Goal: Information Seeking & Learning: Learn about a topic

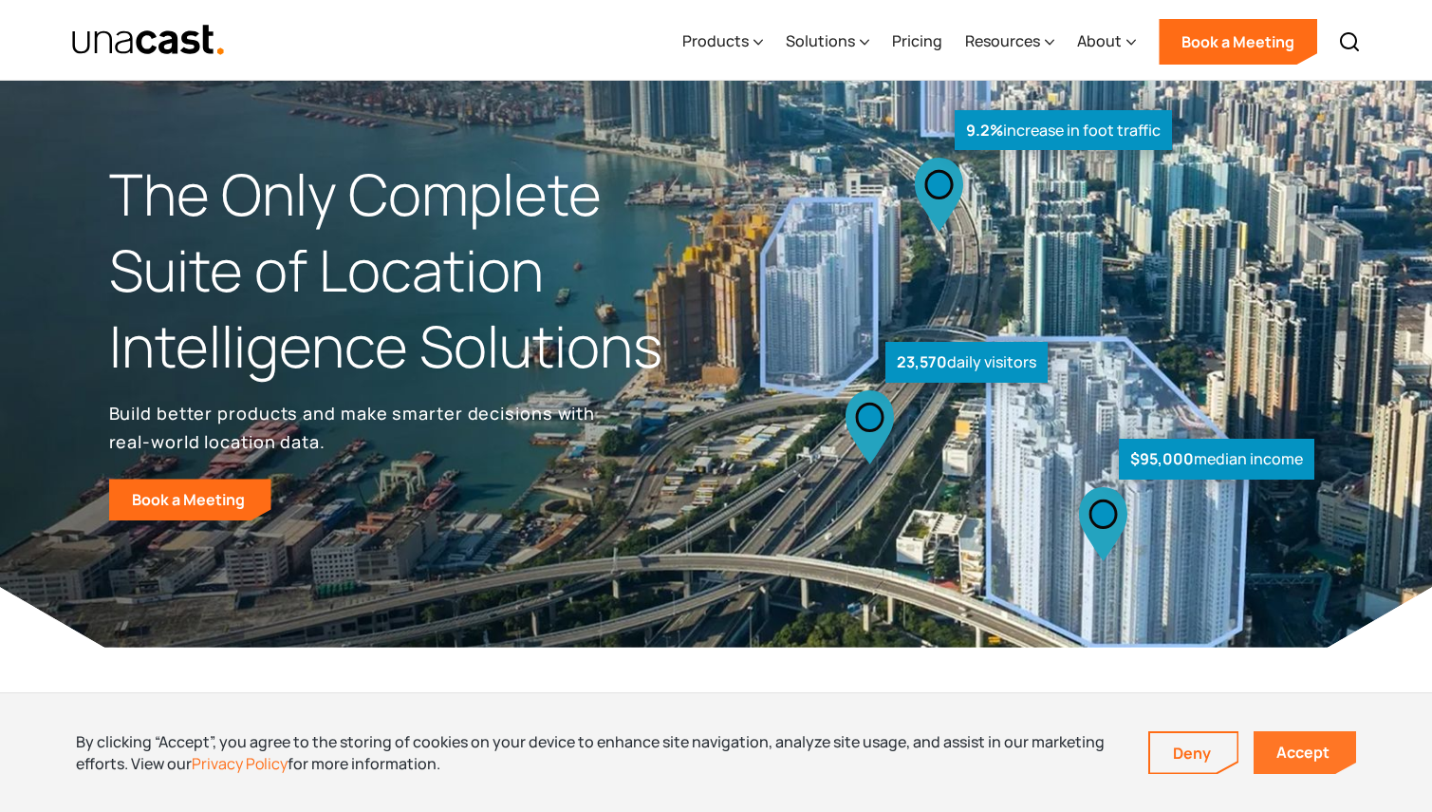
click at [1273, 755] on link "Accept" at bounding box center [1305, 752] width 103 height 43
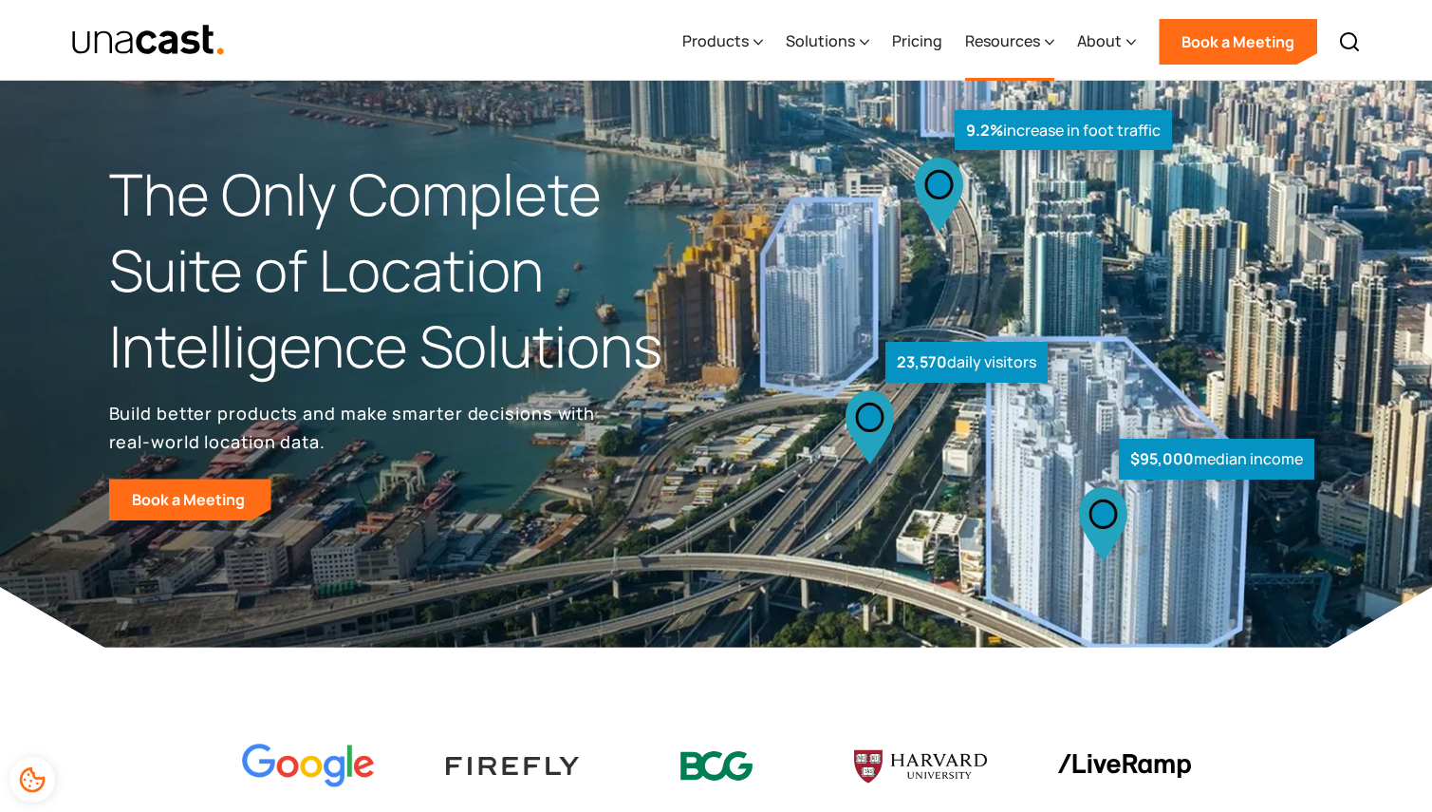
click at [1039, 51] on div "Resources" at bounding box center [1002, 40] width 75 height 23
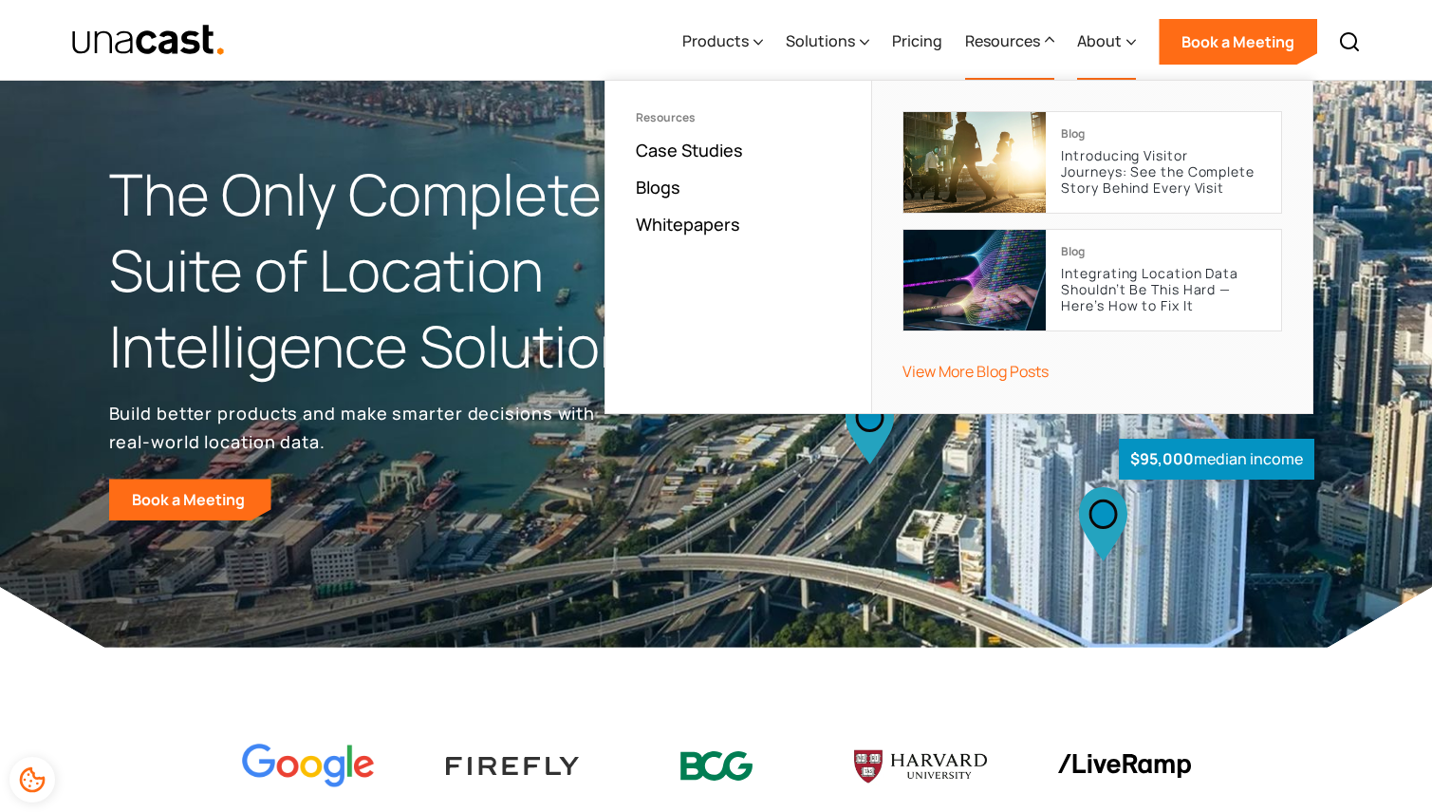
click at [1133, 42] on icon at bounding box center [1131, 42] width 9 height 20
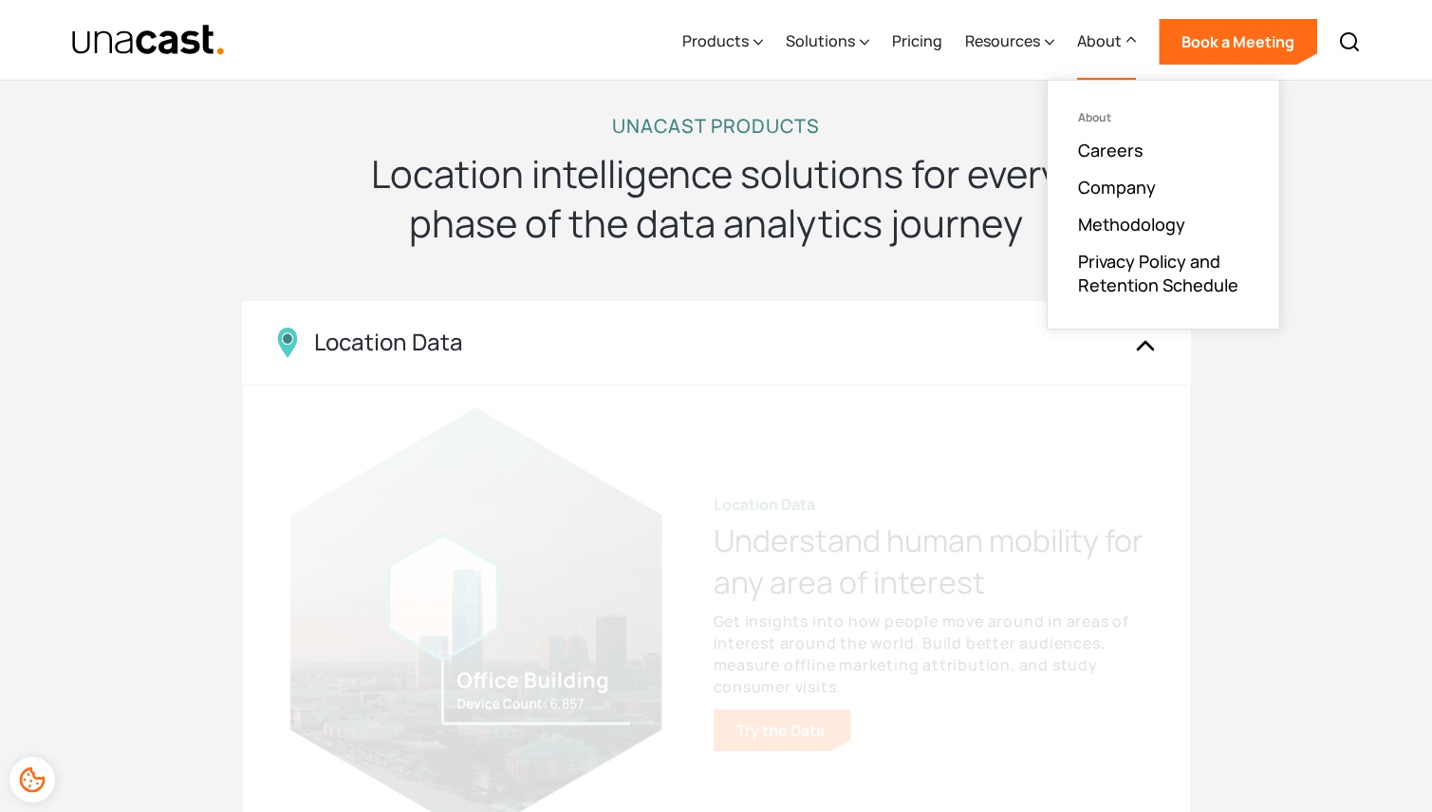
scroll to position [1560, 0]
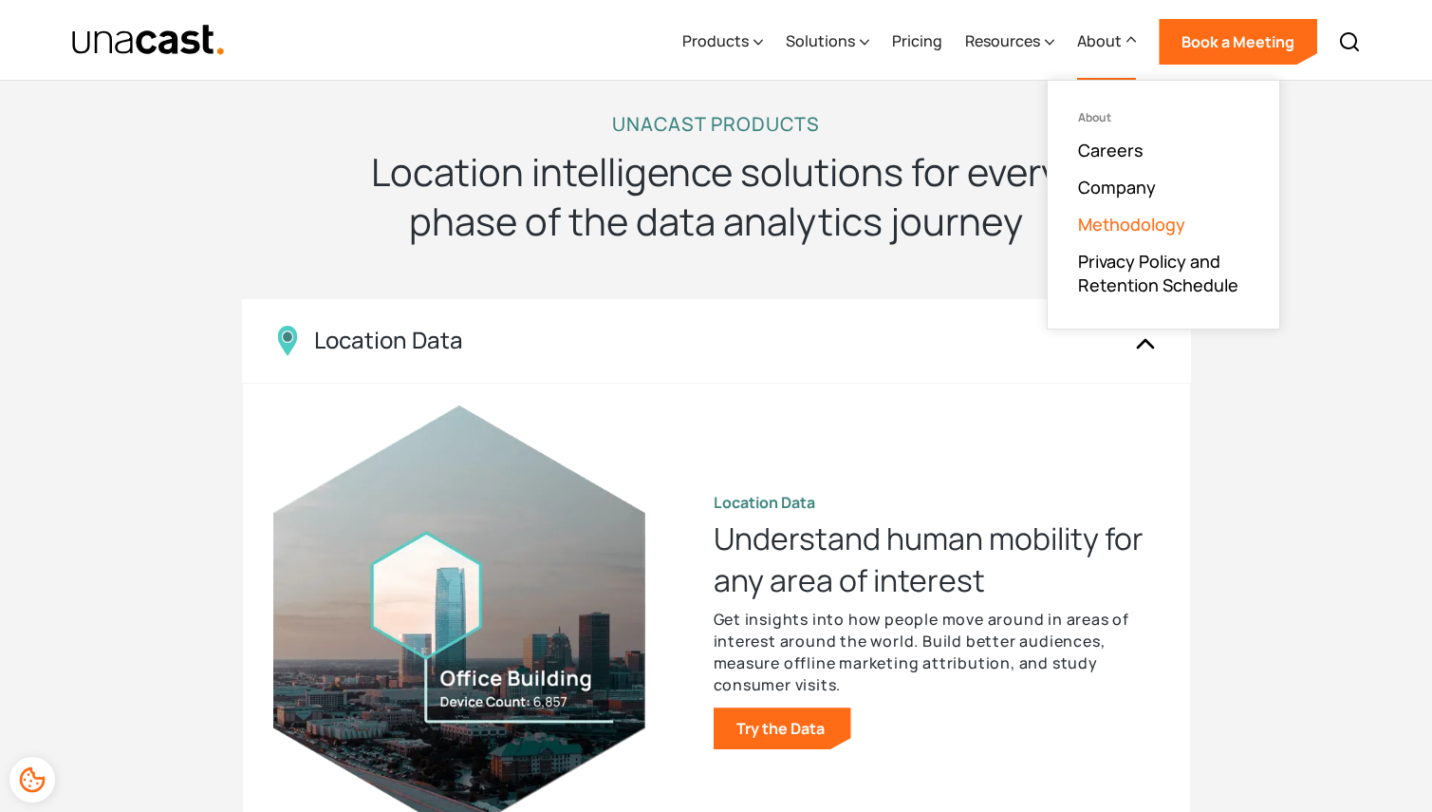
click at [1165, 217] on link "Methodology" at bounding box center [1131, 224] width 107 height 23
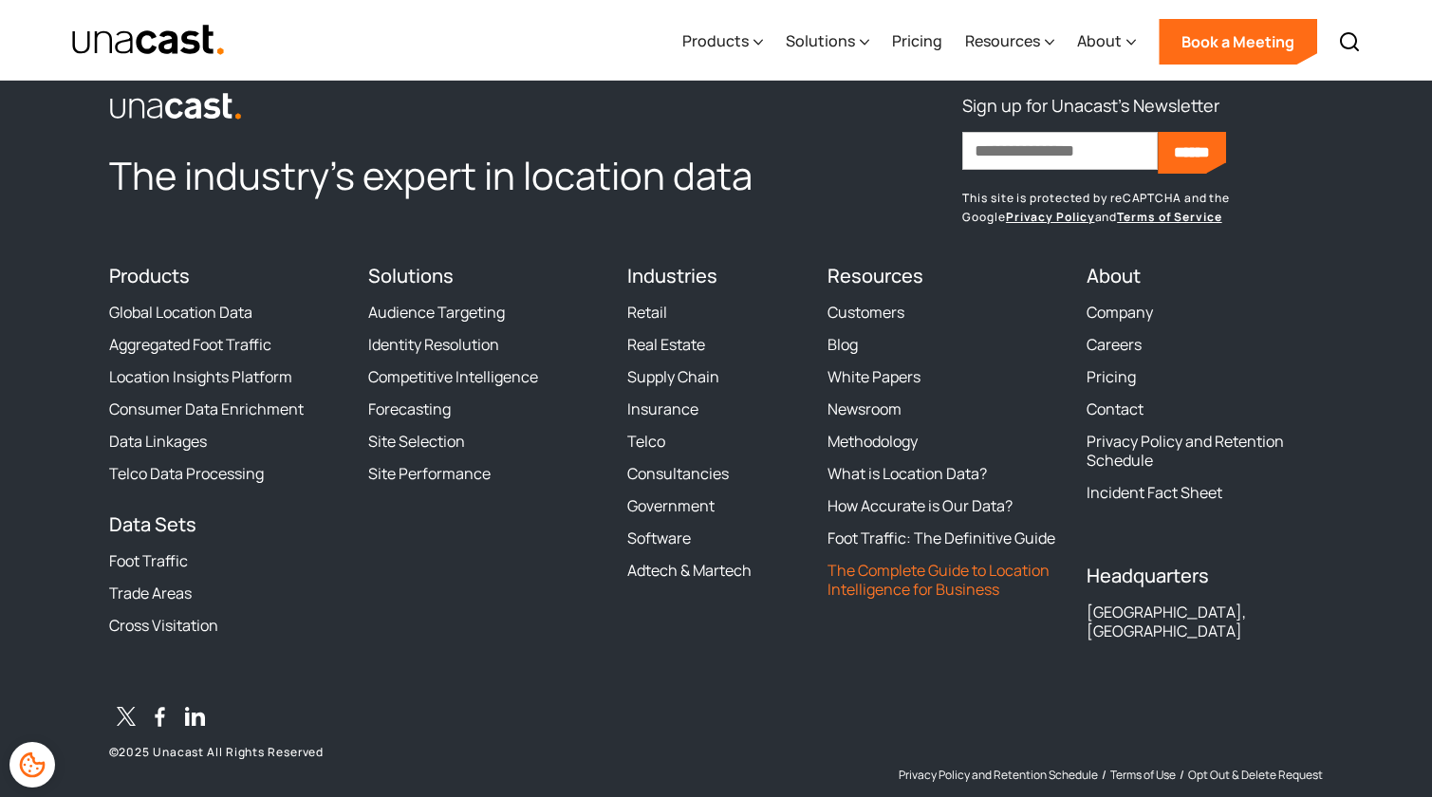
scroll to position [3130, 0]
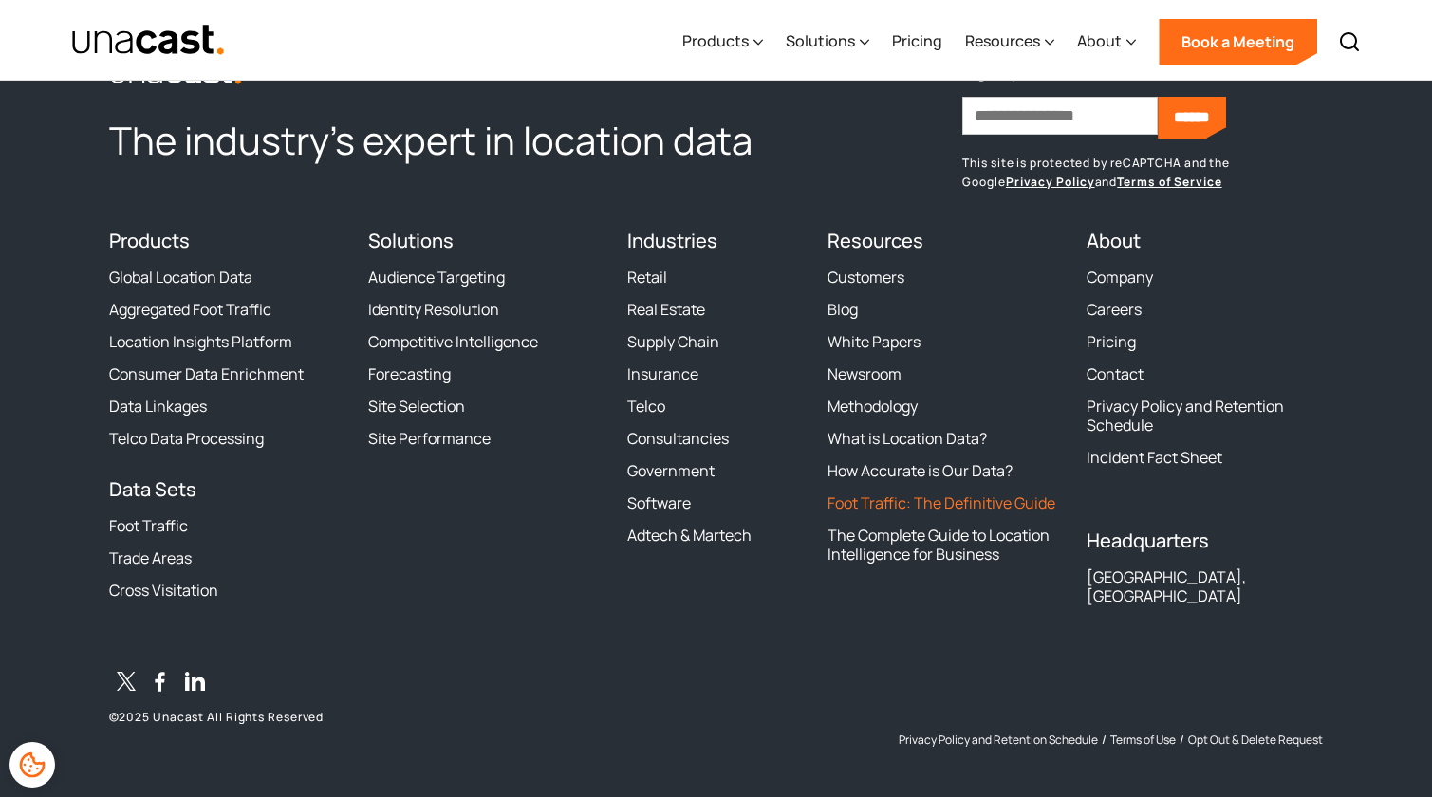
click at [905, 501] on link "Foot Traffic: The Definitive Guide" at bounding box center [942, 503] width 228 height 19
